Goal: Communication & Community: Participate in discussion

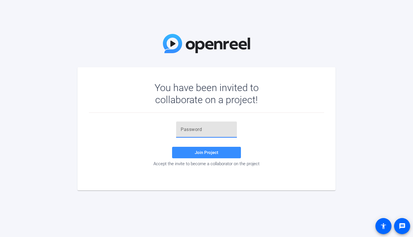
click at [202, 107] on input "text" at bounding box center [207, 129] width 52 height 7
paste input "yBxjlh"
type input "yBxjlh"
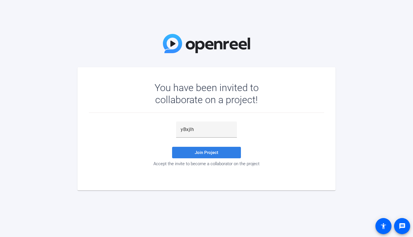
click at [213, 107] on span at bounding box center [206, 152] width 69 height 14
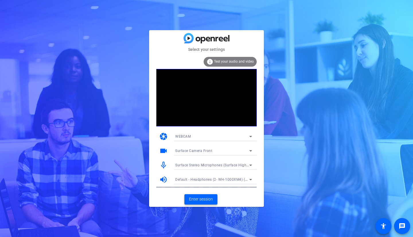
click at [209, 107] on span "Enter session" at bounding box center [201, 199] width 24 height 6
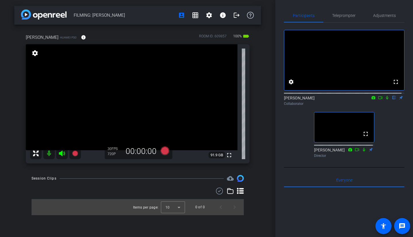
click at [289, 100] on icon at bounding box center [387, 98] width 5 height 4
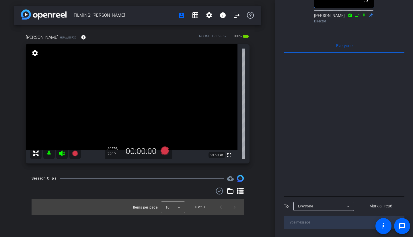
scroll to position [143, 0]
click at [289, 107] on icon at bounding box center [348, 205] width 7 height 7
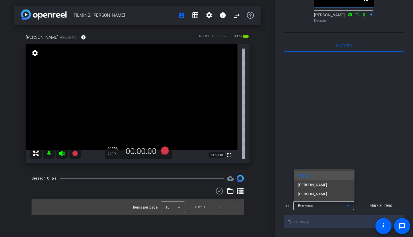
click at [289, 107] on mat-option "[PERSON_NAME]" at bounding box center [324, 184] width 61 height 9
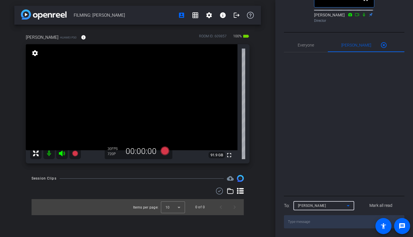
click at [289, 107] on textarea at bounding box center [344, 221] width 121 height 13
click at [289, 107] on textarea "Just while [PERSON_NAME] is doing that, confirming that one of the M" at bounding box center [344, 221] width 121 height 13
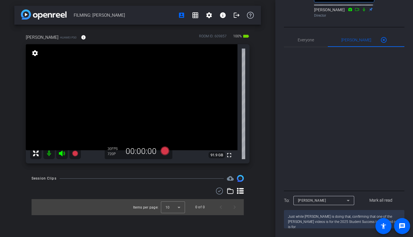
click at [289, 107] on textarea "Just while [PERSON_NAME] is doing that, confirming that one of the [PERSON_NAME…" at bounding box center [344, 219] width 121 height 18
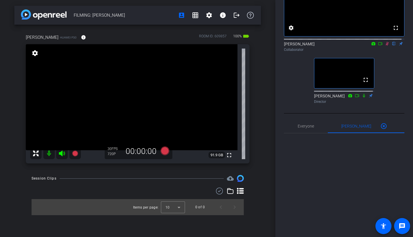
scroll to position [52, 0]
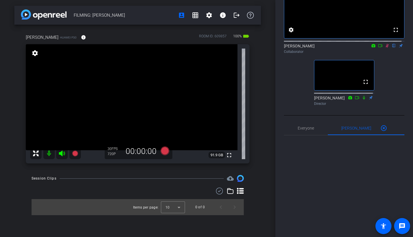
click at [289, 48] on icon at bounding box center [387, 46] width 5 height 4
click at [289, 48] on icon at bounding box center [387, 46] width 2 height 4
click at [289, 48] on icon at bounding box center [387, 46] width 3 height 4
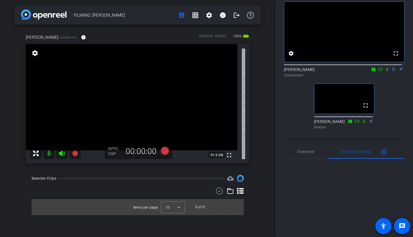
scroll to position [22, 0]
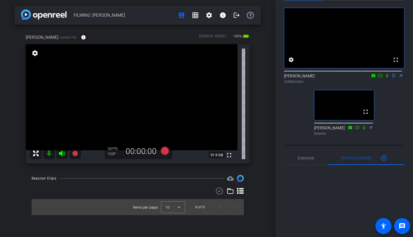
click at [289, 77] on icon at bounding box center [387, 75] width 5 height 4
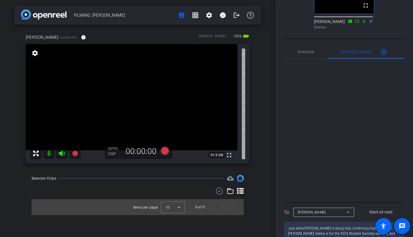
scroll to position [149, 0]
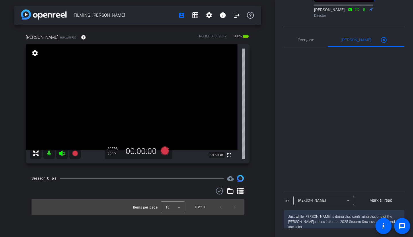
click at [289, 107] on textarea "Just while [PERSON_NAME] is doing that, confirming that one of the [PERSON_NAME…" at bounding box center [344, 219] width 121 height 18
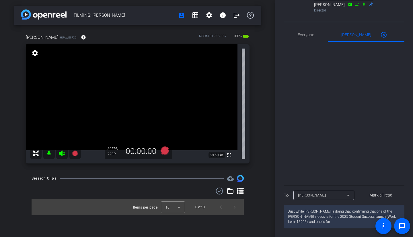
click at [289, 107] on textarea "Just while [PERSON_NAME] is doing that, confirming that one of the [PERSON_NAME…" at bounding box center [344, 217] width 121 height 24
drag, startPoint x: 330, startPoint y: 216, endPoint x: 303, endPoint y: 215, distance: 26.7
click at [289, 107] on textarea "Just while [PERSON_NAME] is doing that, confirming that one of the [PERSON_NAME…" at bounding box center [344, 217] width 121 height 24
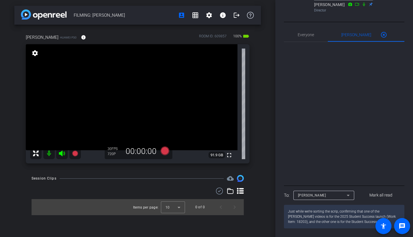
type textarea "Just while we're sorting the script, confirming that one of the [PERSON_NAME] v…"
click at [289, 107] on textarea "Just while we're sorting the script, confirming that one of the [PERSON_NAME] v…" at bounding box center [344, 217] width 121 height 24
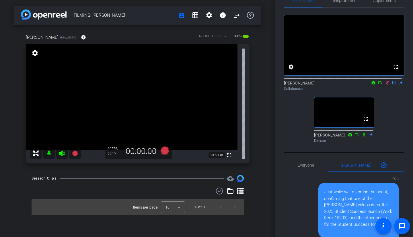
scroll to position [3, 0]
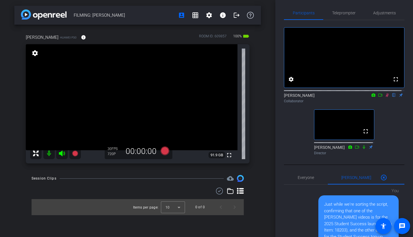
click at [289, 97] on icon at bounding box center [387, 95] width 3 height 4
click at [289, 97] on icon at bounding box center [387, 95] width 5 height 4
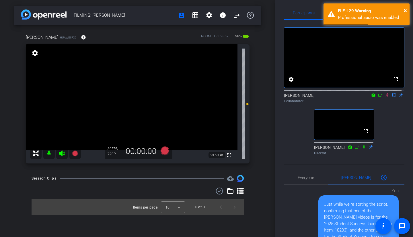
click at [289, 97] on icon at bounding box center [387, 95] width 3 height 4
click at [289, 97] on icon at bounding box center [387, 95] width 5 height 4
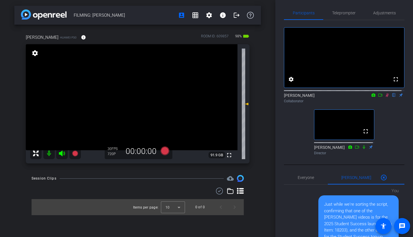
click at [289, 97] on icon at bounding box center [387, 95] width 3 height 4
click at [289, 97] on icon at bounding box center [387, 95] width 5 height 4
click at [289, 97] on icon at bounding box center [387, 95] width 3 height 4
click at [289, 97] on icon at bounding box center [387, 95] width 2 height 4
click at [289, 14] on span "Adjustments" at bounding box center [384, 13] width 23 height 4
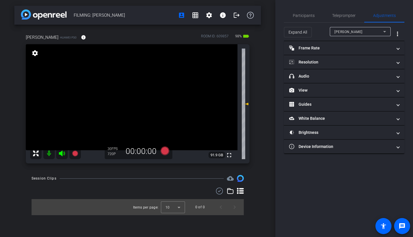
scroll to position [0, 0]
click at [289, 74] on mat-panel-title "headphone icon Audio" at bounding box center [340, 76] width 103 height 6
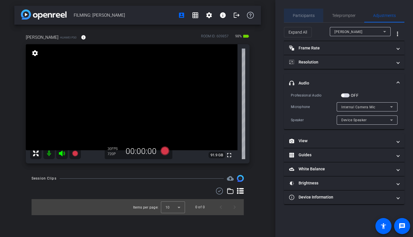
click at [289, 17] on span "Participants" at bounding box center [304, 15] width 22 height 4
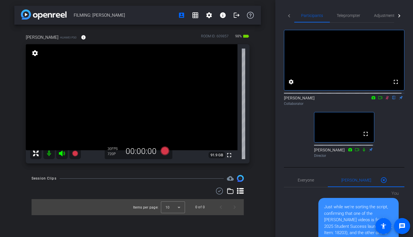
click at [289, 100] on icon at bounding box center [387, 98] width 3 height 4
click at [289, 100] on icon at bounding box center [387, 98] width 5 height 4
click at [289, 17] on span "Adjustments" at bounding box center [385, 15] width 23 height 4
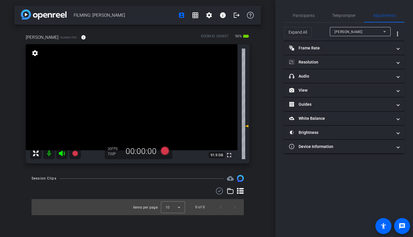
click at [289, 73] on mat-panel-title "headphone icon Audio" at bounding box center [340, 76] width 103 height 6
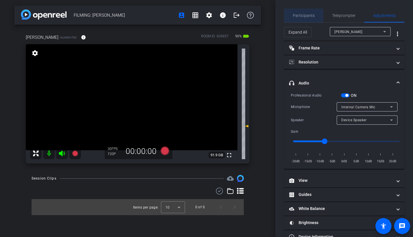
click at [289, 12] on span "Participants" at bounding box center [304, 16] width 22 height 14
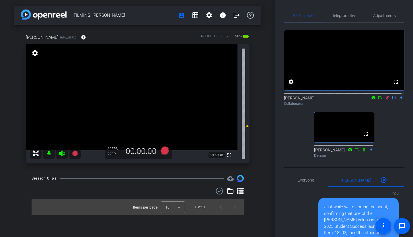
click at [289, 100] on icon at bounding box center [387, 98] width 3 height 4
click at [289, 21] on span "Adjustments" at bounding box center [384, 16] width 23 height 14
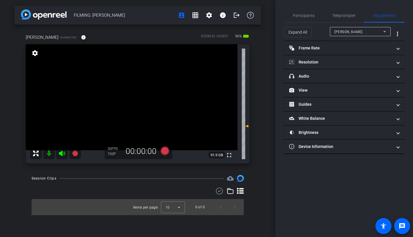
click at [289, 77] on mat-panel-title "headphone icon Audio" at bounding box center [340, 76] width 103 height 6
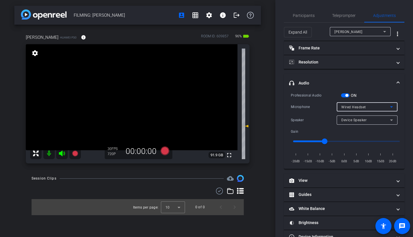
click at [289, 105] on icon at bounding box center [391, 106] width 7 height 7
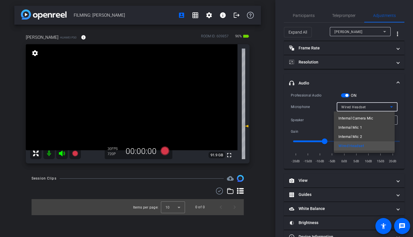
click at [289, 97] on div at bounding box center [206, 118] width 413 height 237
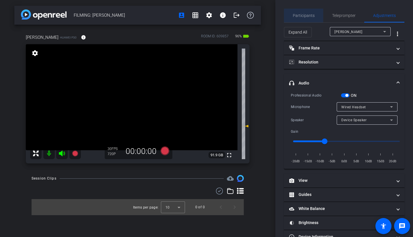
click at [289, 17] on span "Participants" at bounding box center [304, 15] width 22 height 4
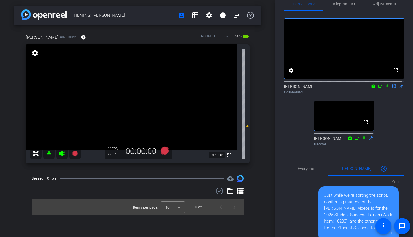
scroll to position [15, 0]
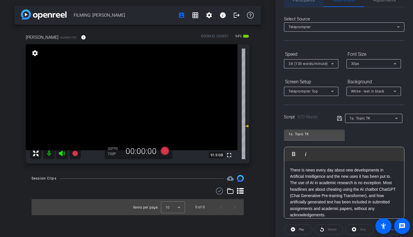
click at [289, 1] on span "Participants" at bounding box center [304, 0] width 22 height 4
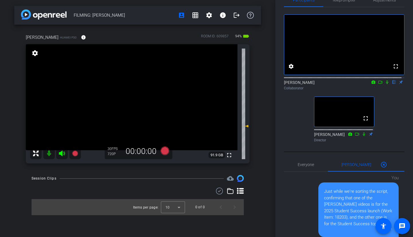
click at [289, 84] on icon at bounding box center [387, 82] width 5 height 4
click at [289, 84] on icon at bounding box center [387, 82] width 3 height 4
click at [289, 84] on icon at bounding box center [387, 82] width 5 height 4
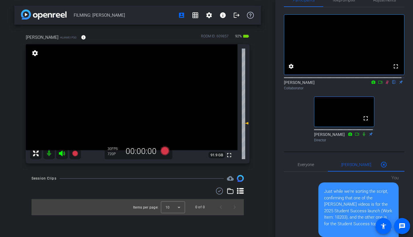
click at [289, 84] on icon at bounding box center [387, 82] width 5 height 4
click at [289, 84] on icon at bounding box center [374, 81] width 4 height 3
click at [289, 90] on div at bounding box center [206, 118] width 413 height 237
click at [289, 84] on icon at bounding box center [380, 82] width 5 height 4
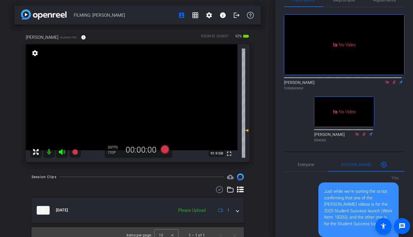
scroll to position [0, 0]
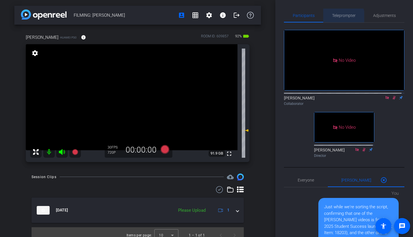
click at [289, 17] on span "Teleprompter" at bounding box center [344, 15] width 24 height 4
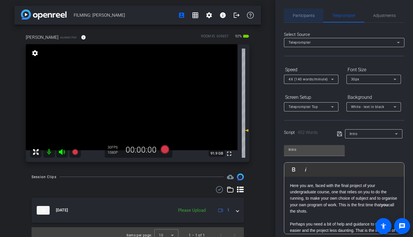
click at [289, 21] on span "Participants" at bounding box center [304, 16] width 22 height 14
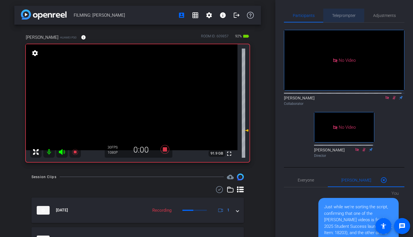
click at [289, 12] on span "Teleprompter" at bounding box center [344, 16] width 24 height 14
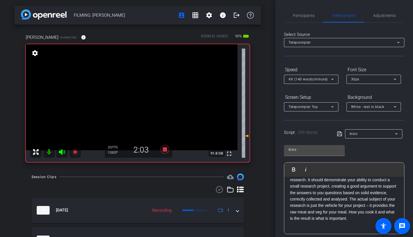
click at [289, 13] on span "Participants" at bounding box center [304, 15] width 22 height 4
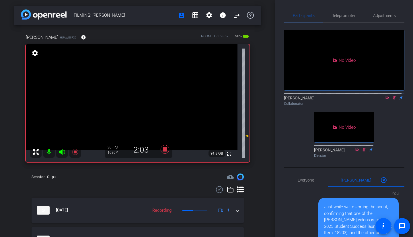
click at [289, 96] on icon at bounding box center [394, 98] width 3 height 4
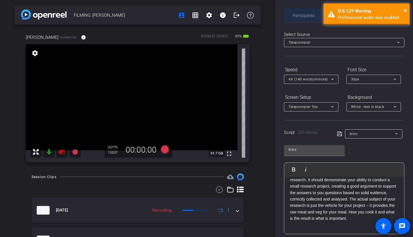
click at [289, 18] on span "Participants" at bounding box center [304, 16] width 22 height 14
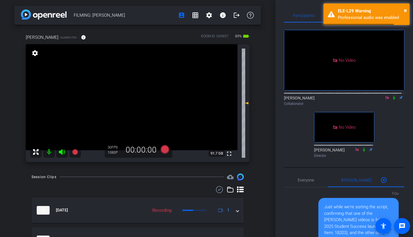
click at [289, 96] on icon at bounding box center [387, 97] width 3 height 3
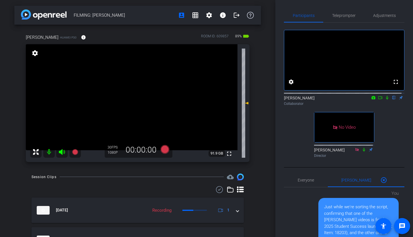
click at [289, 100] on icon at bounding box center [387, 98] width 5 height 4
click at [289, 100] on icon at bounding box center [380, 98] width 5 height 4
click at [289, 18] on span "Teleprompter" at bounding box center [344, 16] width 24 height 14
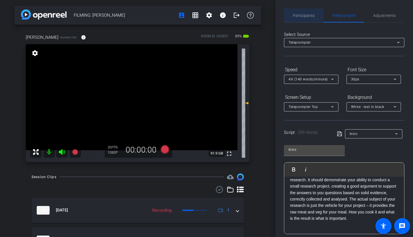
click at [289, 20] on span "Participants" at bounding box center [304, 16] width 22 height 14
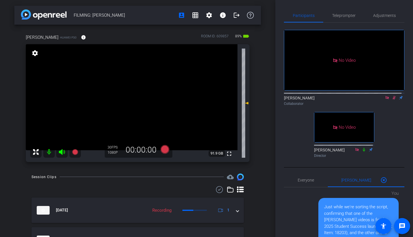
click at [289, 96] on icon at bounding box center [394, 98] width 5 height 4
click at [289, 96] on icon at bounding box center [394, 98] width 3 height 4
click at [289, 96] on icon at bounding box center [394, 98] width 5 height 4
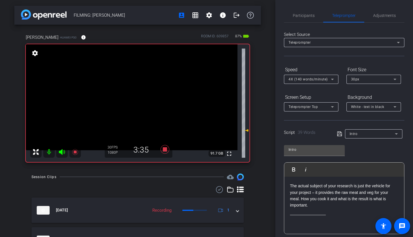
scroll to position [12, 0]
click at [289, 19] on span "Participants" at bounding box center [304, 16] width 22 height 14
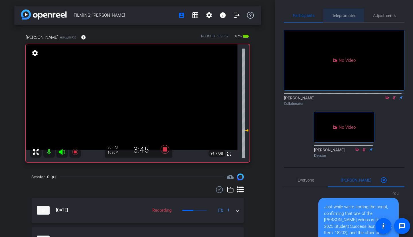
click at [289, 13] on span "Teleprompter" at bounding box center [344, 15] width 24 height 4
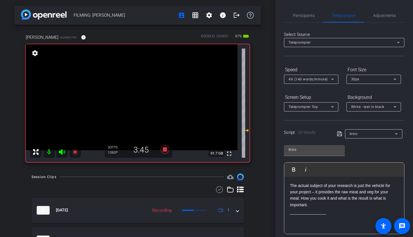
scroll to position [0, 0]
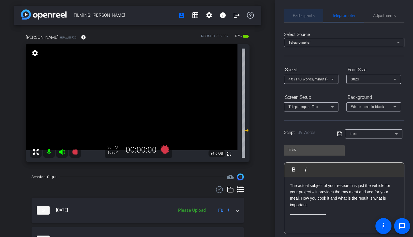
click at [289, 13] on span "Participants" at bounding box center [304, 16] width 22 height 14
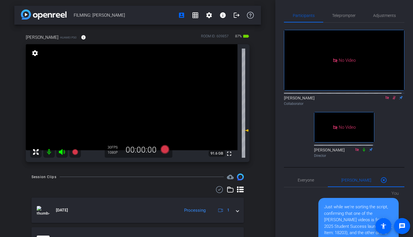
click at [289, 96] on icon at bounding box center [394, 98] width 3 height 4
click at [289, 96] on icon at bounding box center [387, 97] width 3 height 3
click at [289, 100] on icon at bounding box center [387, 98] width 5 height 4
click at [289, 100] on icon at bounding box center [380, 98] width 5 height 4
click at [289, 100] on icon at bounding box center [394, 98] width 3 height 4
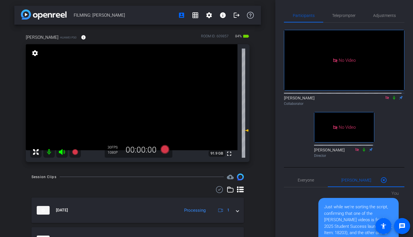
click at [289, 100] on icon at bounding box center [394, 98] width 2 height 4
click at [289, 100] on icon at bounding box center [394, 98] width 5 height 4
click at [289, 100] on icon at bounding box center [394, 98] width 2 height 4
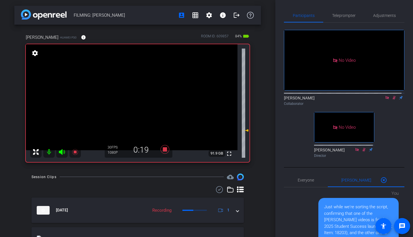
scroll to position [154, 0]
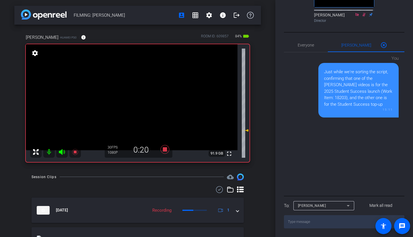
click at [289, 107] on textarea at bounding box center [344, 221] width 121 height 13
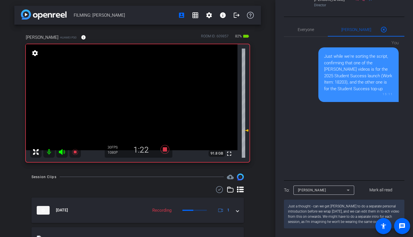
scroll to position [161, 0]
click at [289, 107] on textarea "Just a thought - can we get [PERSON_NAME] to do a separate personal introductio…" at bounding box center [344, 213] width 121 height 29
type textarea "Just a thought - can we get [PERSON_NAME] to do a separate personal introductio…"
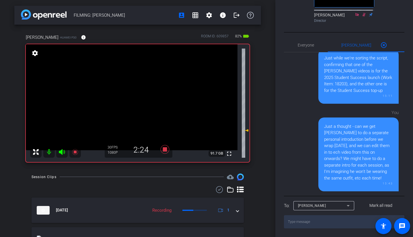
scroll to position [0, 0]
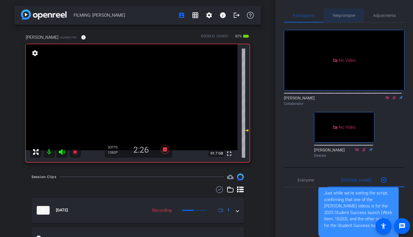
click at [289, 15] on span "Teleprompter" at bounding box center [344, 15] width 24 height 4
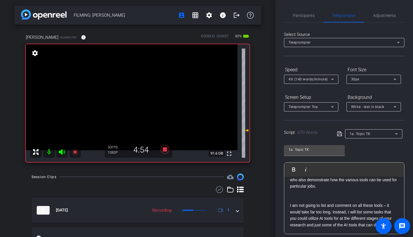
click at [289, 20] on span "Participants" at bounding box center [304, 16] width 22 height 14
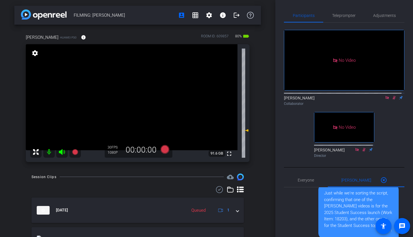
click at [289, 96] on icon at bounding box center [394, 98] width 3 height 4
click at [289, 16] on span "Teleprompter" at bounding box center [344, 15] width 24 height 4
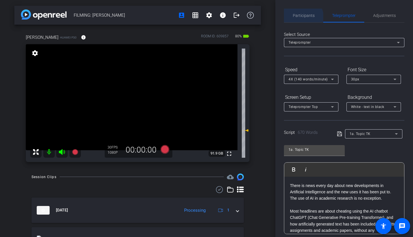
click at [289, 18] on span "Participants" at bounding box center [304, 15] width 22 height 4
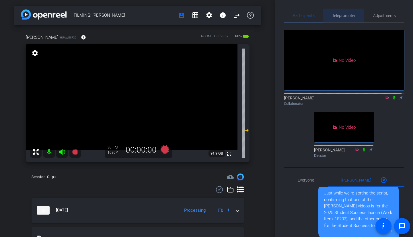
click at [289, 14] on span "Teleprompter" at bounding box center [344, 15] width 24 height 4
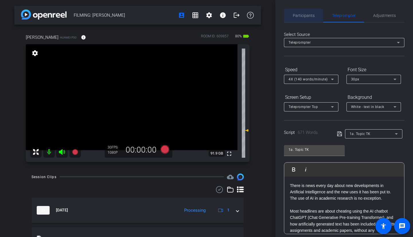
click at [289, 20] on span "Participants" at bounding box center [304, 16] width 22 height 14
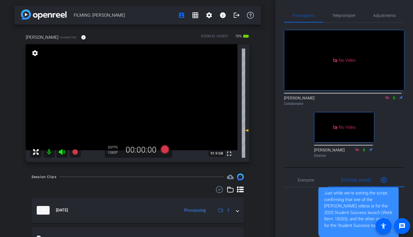
click at [289, 96] on icon at bounding box center [394, 98] width 5 height 4
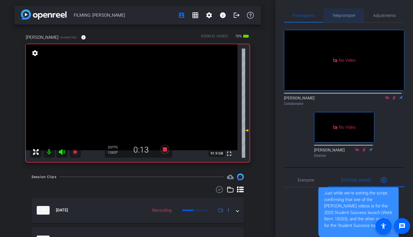
click at [289, 17] on span "Teleprompter" at bounding box center [344, 15] width 24 height 4
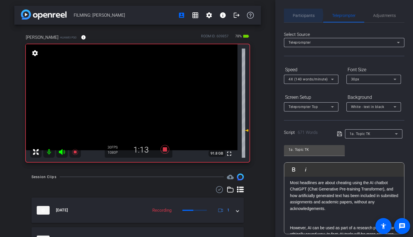
click at [289, 15] on span "Participants" at bounding box center [304, 15] width 22 height 4
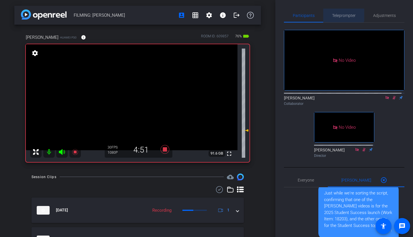
click at [289, 12] on span "Teleprompter" at bounding box center [344, 16] width 24 height 14
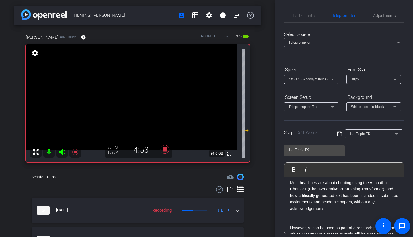
click at [289, 14] on span "Participants" at bounding box center [304, 15] width 22 height 4
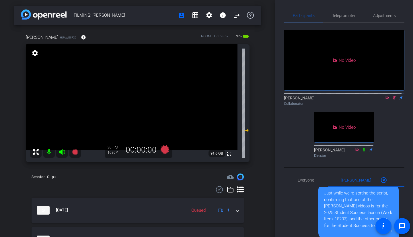
click at [289, 96] on icon at bounding box center [394, 98] width 5 height 4
click at [289, 96] on icon at bounding box center [394, 98] width 2 height 4
click at [289, 96] on icon at bounding box center [394, 98] width 5 height 4
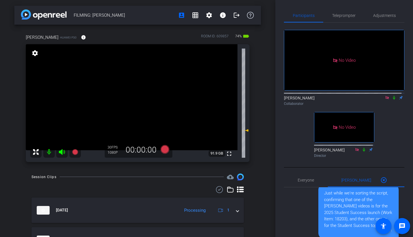
click at [289, 96] on icon at bounding box center [394, 98] width 5 height 4
click at [289, 20] on span "Teleprompter" at bounding box center [344, 16] width 24 height 14
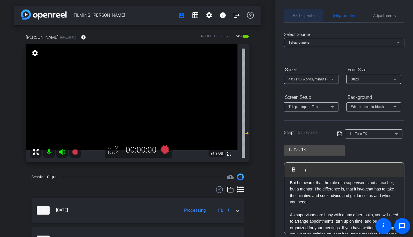
click at [289, 15] on span "Participants" at bounding box center [304, 15] width 22 height 4
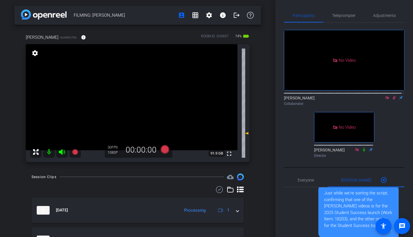
click at [289, 96] on icon at bounding box center [394, 98] width 3 height 4
click at [289, 96] on icon at bounding box center [394, 98] width 5 height 4
click at [289, 96] on icon at bounding box center [394, 98] width 3 height 4
click at [289, 96] on icon at bounding box center [394, 98] width 5 height 4
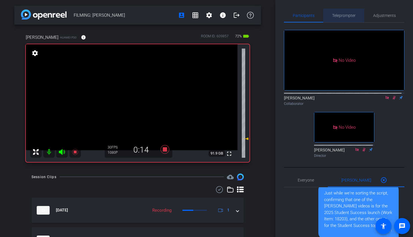
click at [289, 14] on span "Teleprompter" at bounding box center [344, 15] width 24 height 4
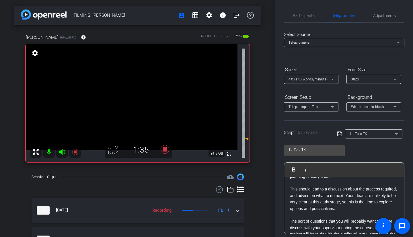
click at [289, 20] on span "Participants" at bounding box center [304, 16] width 22 height 14
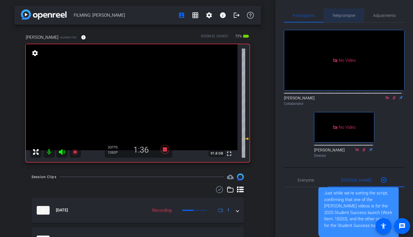
click at [289, 15] on span "Teleprompter" at bounding box center [344, 15] width 24 height 4
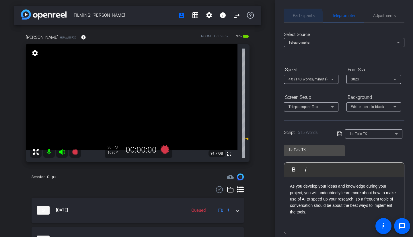
click at [289, 17] on span "Participants" at bounding box center [304, 15] width 22 height 4
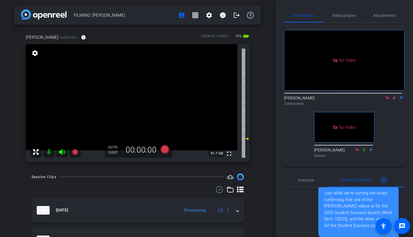
click at [289, 96] on icon at bounding box center [394, 98] width 3 height 4
click at [289, 96] on icon at bounding box center [394, 98] width 2 height 4
click at [289, 18] on span "Teleprompter" at bounding box center [344, 15] width 24 height 4
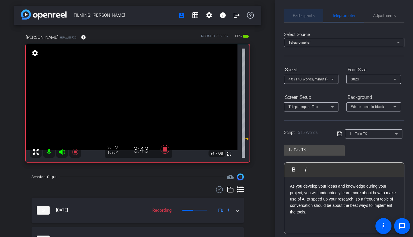
click at [289, 19] on span "Participants" at bounding box center [304, 16] width 22 height 14
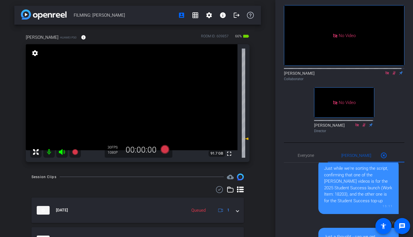
scroll to position [5, 0]
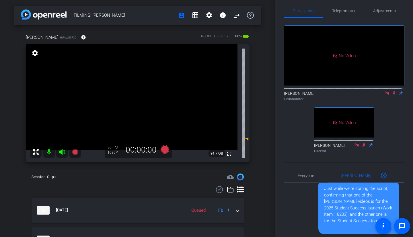
click at [289, 91] on icon at bounding box center [394, 93] width 3 height 4
click at [289, 91] on icon at bounding box center [394, 93] width 2 height 4
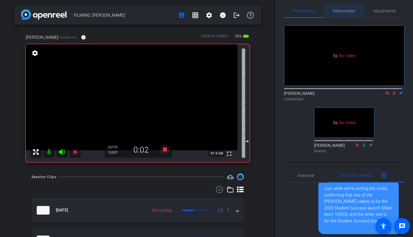
click at [289, 13] on span "Teleprompter" at bounding box center [344, 11] width 24 height 4
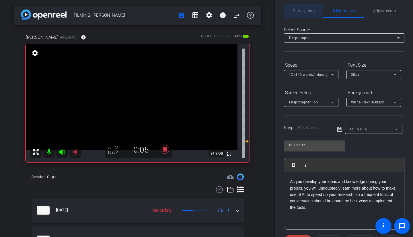
click at [289, 10] on div "Participants" at bounding box center [303, 11] width 39 height 14
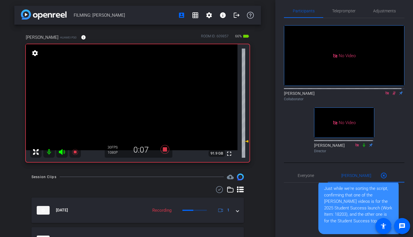
click at [289, 107] on icon at bounding box center [364, 145] width 5 height 4
click at [289, 12] on span "Teleprompter" at bounding box center [344, 11] width 24 height 4
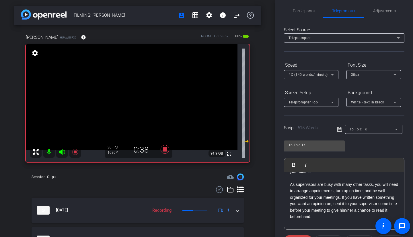
scroll to position [55, 0]
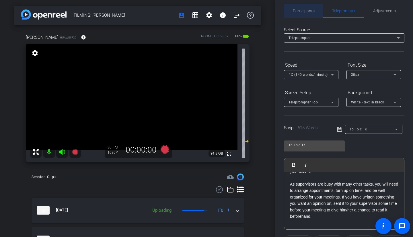
click at [289, 10] on span "Participants" at bounding box center [304, 11] width 22 height 4
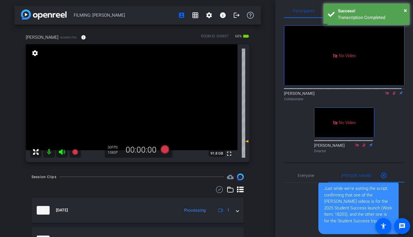
click at [289, 91] on icon at bounding box center [394, 93] width 3 height 4
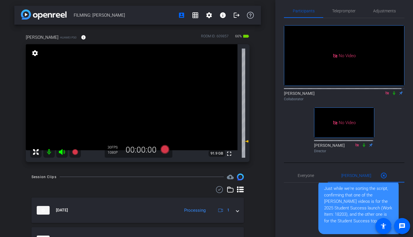
click at [289, 91] on icon at bounding box center [394, 93] width 2 height 4
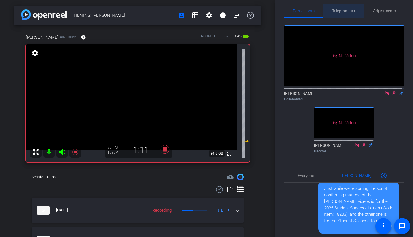
click at [289, 11] on span "Teleprompter" at bounding box center [344, 11] width 24 height 4
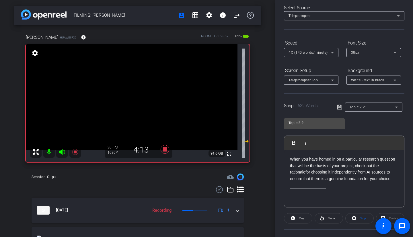
scroll to position [0, 0]
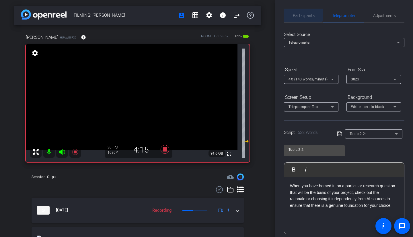
click at [289, 9] on span "Participants" at bounding box center [304, 16] width 22 height 14
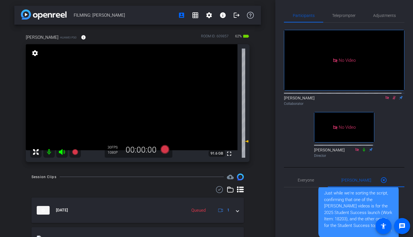
click at [289, 96] on icon at bounding box center [394, 98] width 5 height 4
click at [289, 17] on span "Teleprompter" at bounding box center [344, 15] width 24 height 4
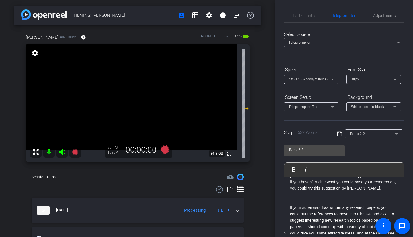
scroll to position [350, 0]
click at [289, 19] on span "Participants" at bounding box center [304, 16] width 22 height 14
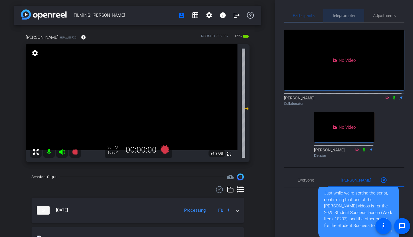
click at [289, 18] on span "Teleprompter" at bounding box center [344, 16] width 24 height 14
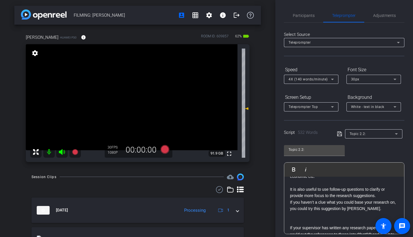
scroll to position [331, 0]
click at [289, 18] on span "Participants" at bounding box center [304, 16] width 22 height 14
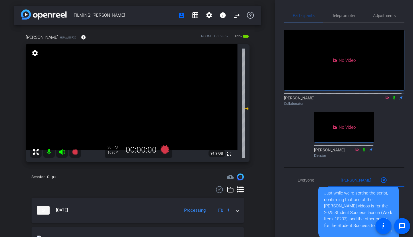
click at [289, 96] on icon at bounding box center [394, 98] width 5 height 4
click at [289, 15] on span "Teleprompter" at bounding box center [344, 15] width 24 height 4
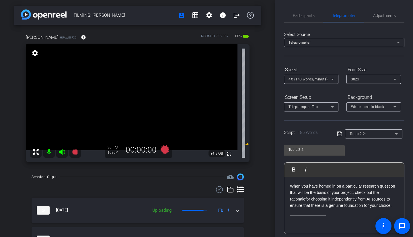
scroll to position [160, 0]
click at [289, 20] on span "Participants" at bounding box center [304, 16] width 22 height 14
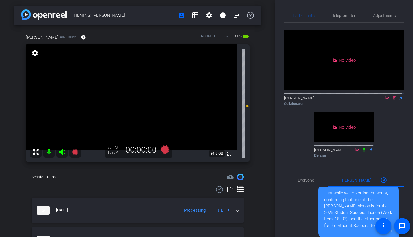
click at [289, 96] on icon at bounding box center [394, 98] width 3 height 4
click at [289, 96] on icon at bounding box center [394, 98] width 5 height 4
click at [289, 96] on icon at bounding box center [394, 98] width 2 height 4
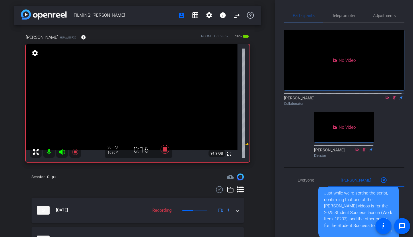
click at [289, 13] on span "Teleprompter" at bounding box center [344, 15] width 24 height 4
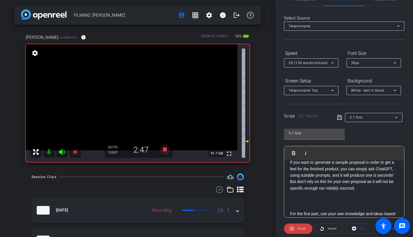
scroll to position [0, 0]
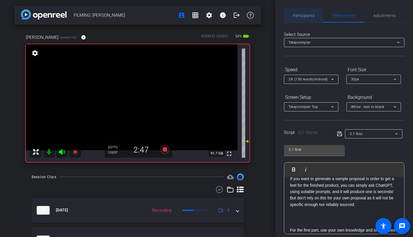
click at [289, 15] on span "Participants" at bounding box center [304, 15] width 22 height 4
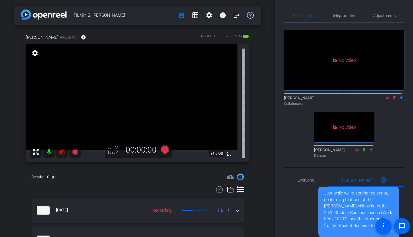
click at [289, 95] on mat-icon at bounding box center [394, 97] width 7 height 5
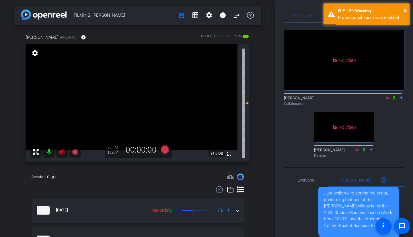
click at [59, 107] on icon at bounding box center [62, 152] width 6 height 6
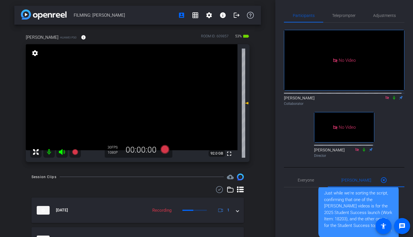
click at [289, 96] on icon at bounding box center [394, 98] width 5 height 4
click at [289, 15] on span "Teleprompter" at bounding box center [344, 15] width 24 height 4
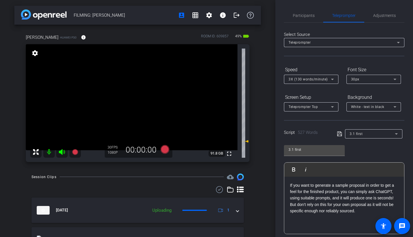
click at [289, 15] on span "Participants" at bounding box center [304, 15] width 22 height 4
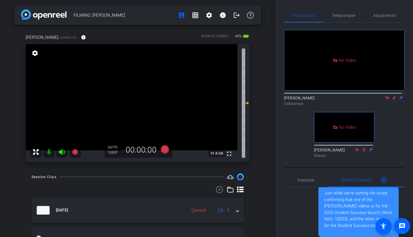
click at [289, 96] on icon at bounding box center [394, 98] width 5 height 4
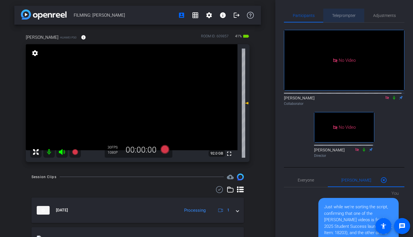
click at [289, 18] on span "Teleprompter" at bounding box center [344, 15] width 24 height 4
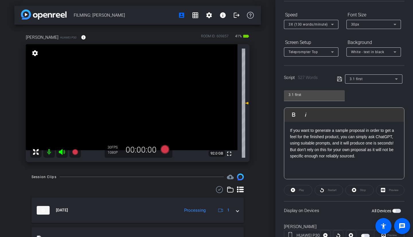
scroll to position [54, 0]
type input "intro short"
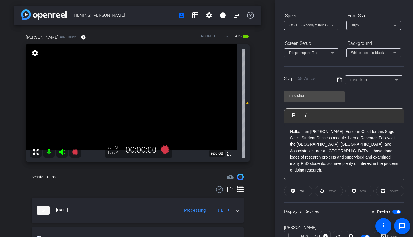
scroll to position [0, 0]
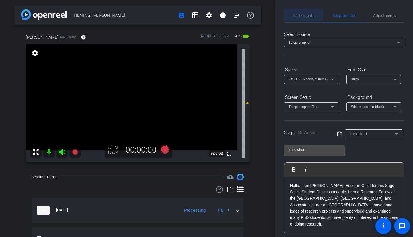
click at [289, 22] on span "Participants" at bounding box center [304, 16] width 22 height 14
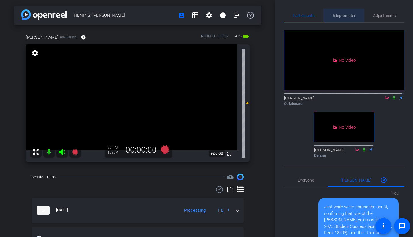
click at [289, 19] on span "Teleprompter" at bounding box center [344, 16] width 24 height 14
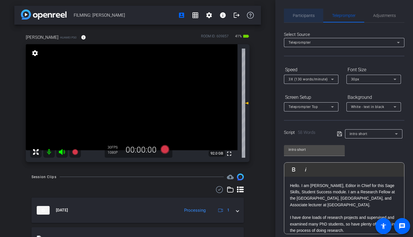
click at [289, 14] on span "Participants" at bounding box center [304, 15] width 22 height 4
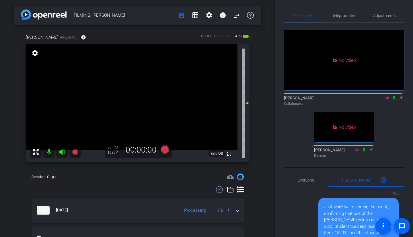
click at [289, 96] on icon at bounding box center [394, 98] width 2 height 4
click at [289, 17] on span "Teleprompter" at bounding box center [344, 15] width 24 height 4
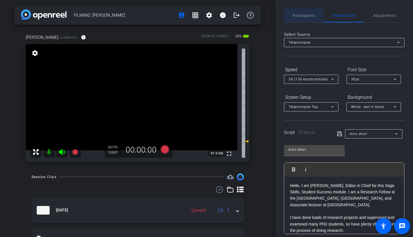
click at [289, 21] on span "Participants" at bounding box center [304, 16] width 22 height 14
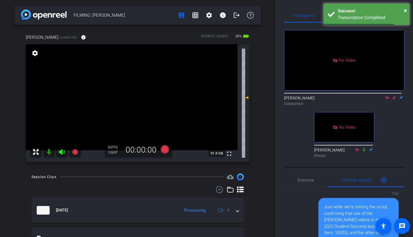
click at [289, 96] on icon at bounding box center [394, 98] width 3 height 4
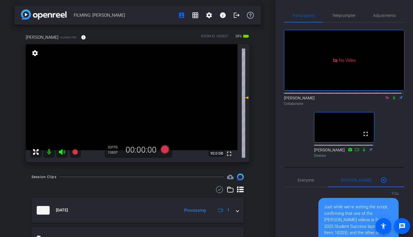
click at [289, 96] on icon at bounding box center [387, 98] width 5 height 4
